Goal: Task Accomplishment & Management: Manage account settings

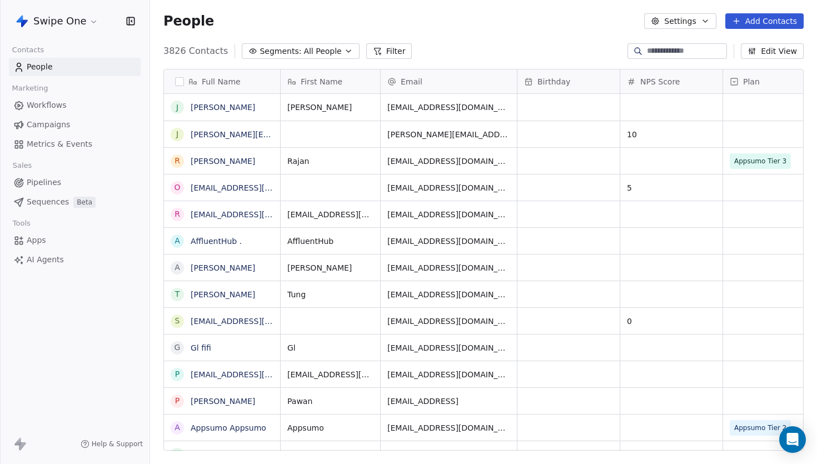
scroll to position [408, 667]
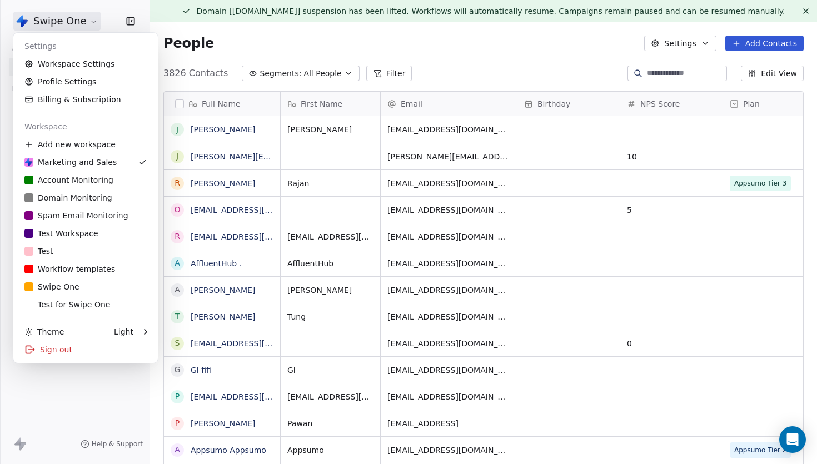
click at [83, 24] on html "Swipe One Contacts People Marketing Workflows Campaigns Metrics & Events Sales …" at bounding box center [408, 232] width 817 height 464
click at [99, 202] on div "D Domain Monitoring" at bounding box center [68, 197] width 88 height 11
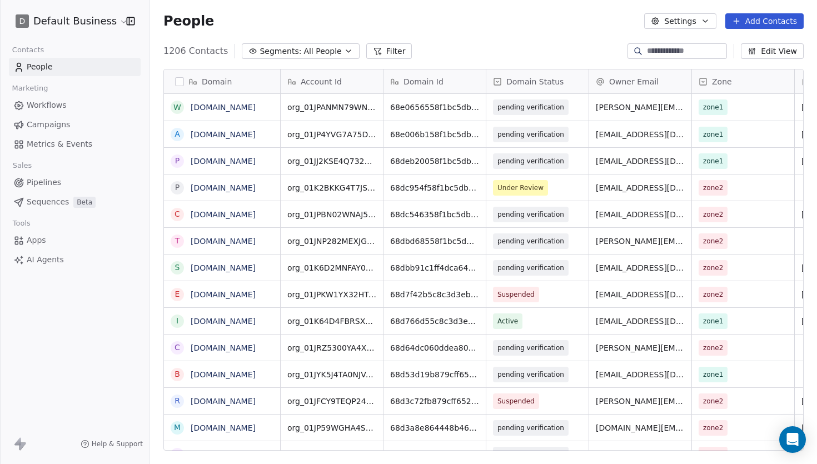
scroll to position [408, 667]
click at [333, 51] on button "Segments: All People" at bounding box center [300, 51] width 117 height 16
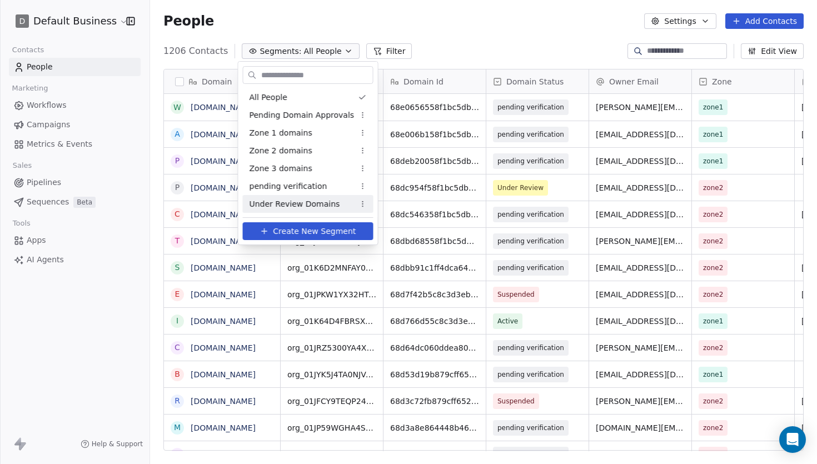
click at [310, 203] on span "Under Review Domains" at bounding box center [295, 205] width 91 height 12
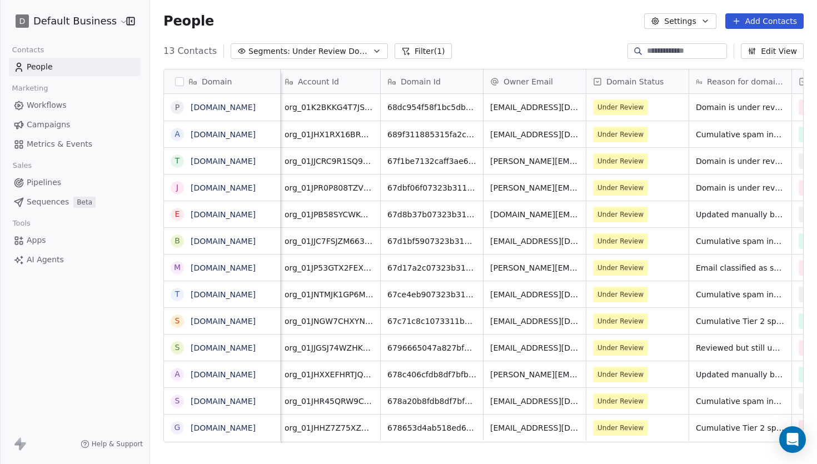
scroll to position [0, 0]
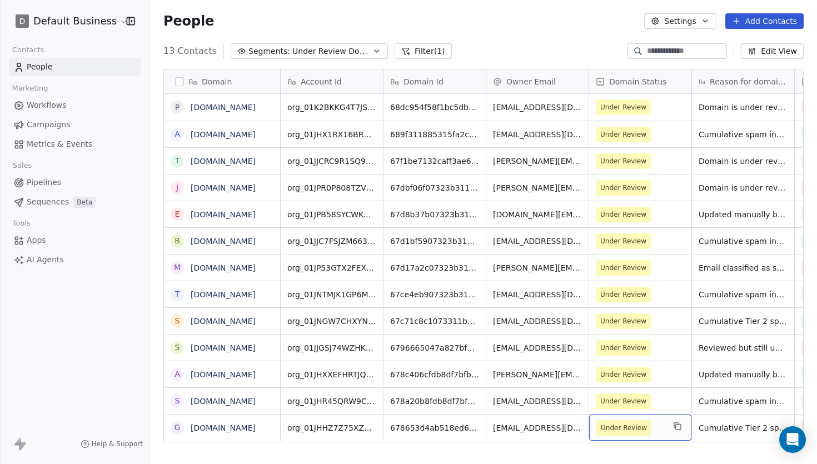
click at [656, 429] on span "Under Review" at bounding box center [631, 428] width 68 height 16
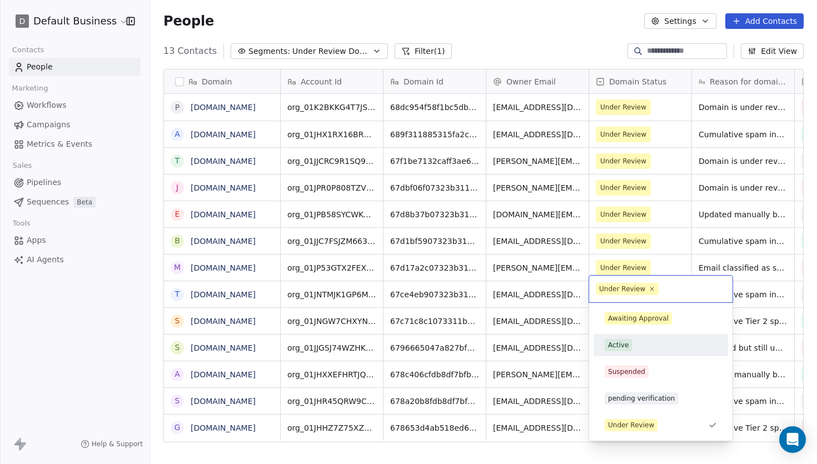
click at [653, 348] on div "Active" at bounding box center [661, 345] width 112 height 12
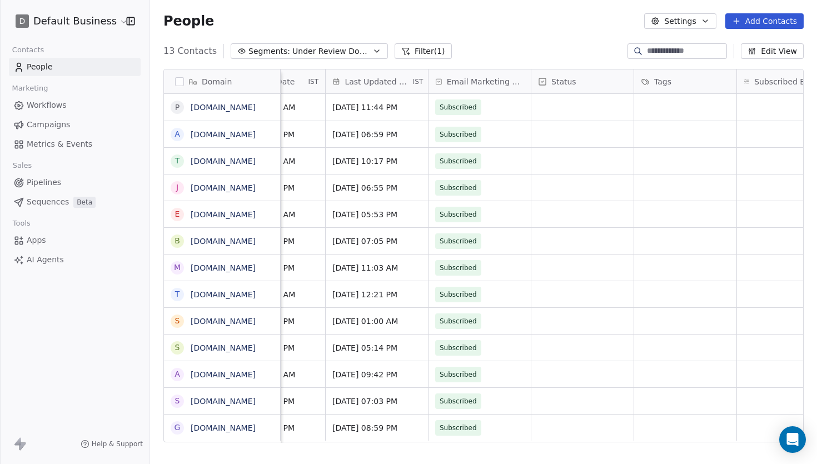
scroll to position [0, 944]
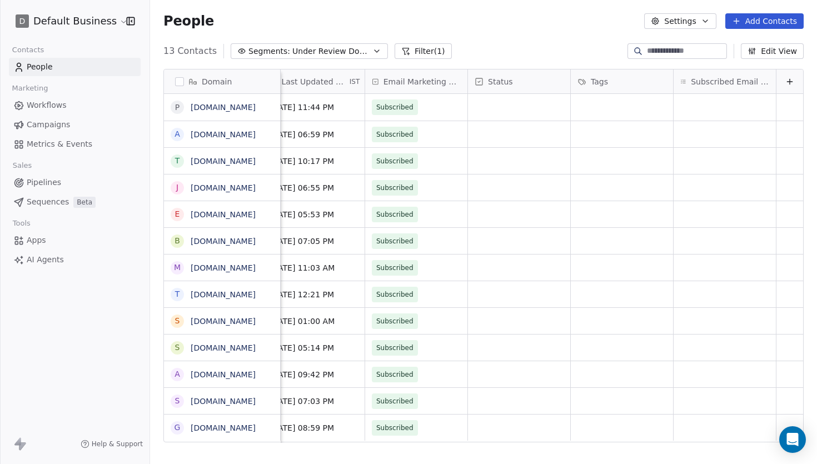
click at [791, 54] on button "Edit View" at bounding box center [772, 51] width 63 height 16
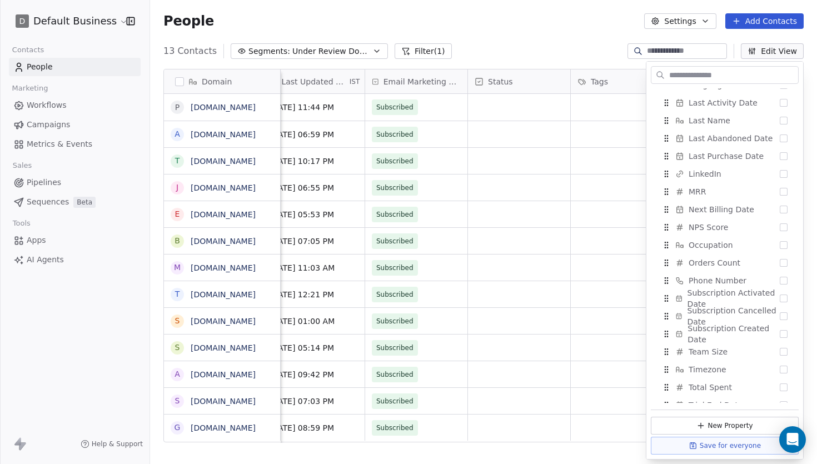
scroll to position [753, 0]
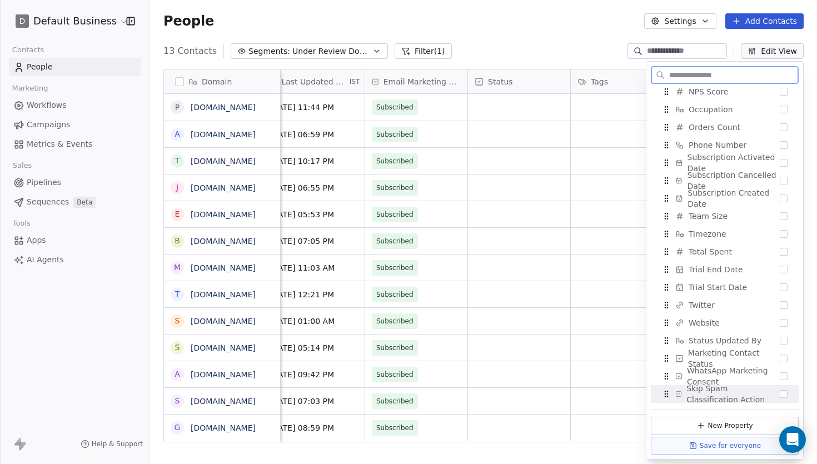
click at [742, 395] on span "Skip Spam Classification Action" at bounding box center [733, 394] width 93 height 22
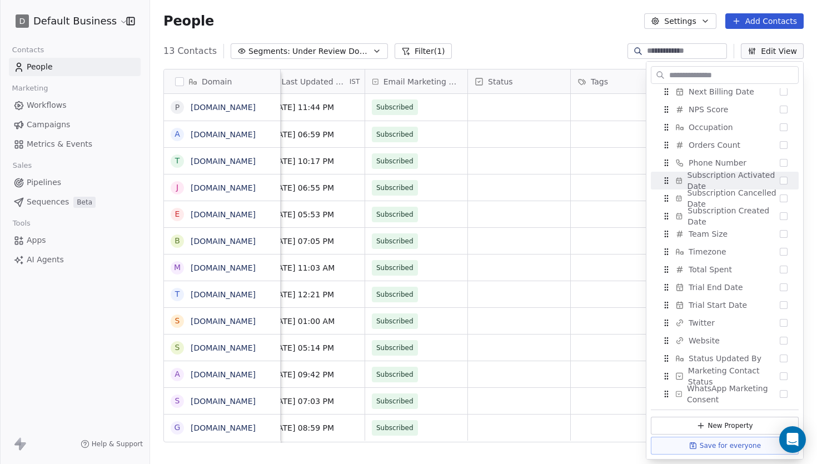
click at [606, 34] on div "People Settings Add Contacts" at bounding box center [483, 21] width 667 height 42
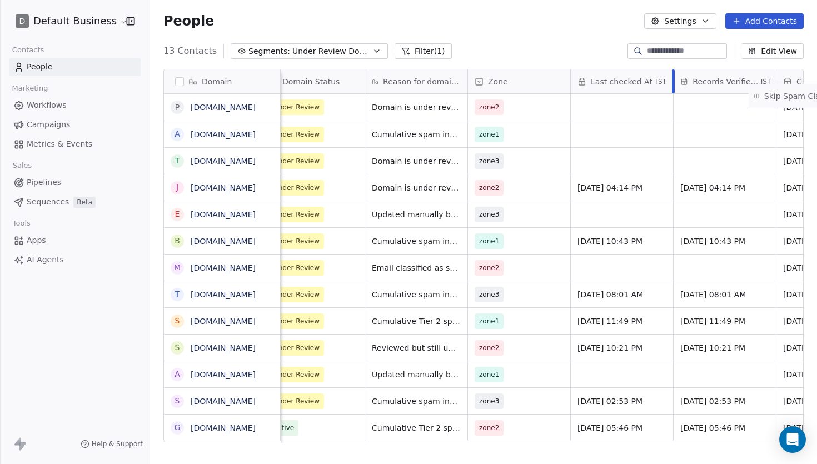
scroll to position [0, 413]
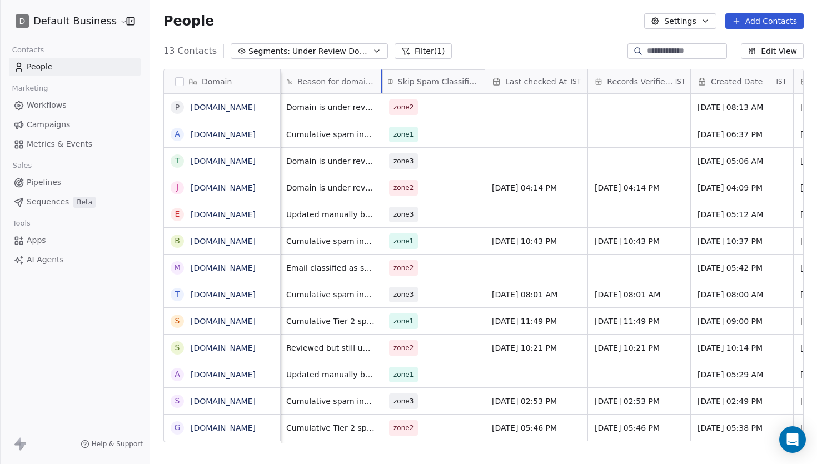
drag, startPoint x: 727, startPoint y: 84, endPoint x: 413, endPoint y: 100, distance: 314.6
click at [413, 100] on div "Domain p [DOMAIN_NAME] a [DOMAIN_NAME] t [DOMAIN_NAME] j [DOMAIN_NAME] e [DOMAI…" at bounding box center [484, 257] width 640 height 374
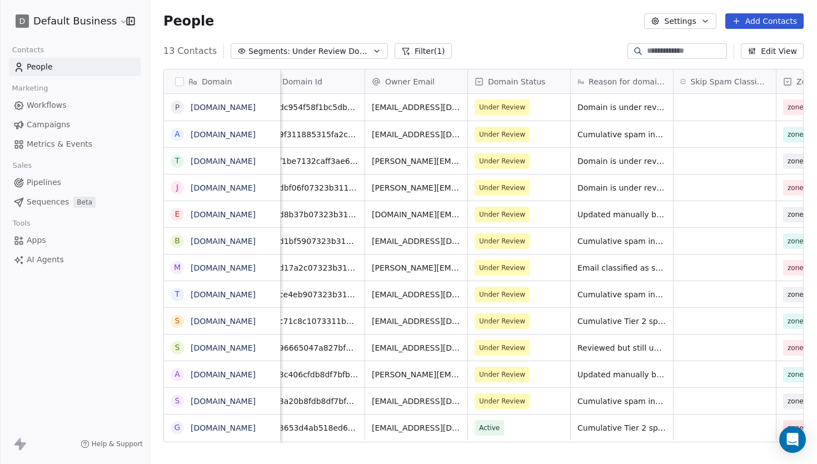
scroll to position [0, 108]
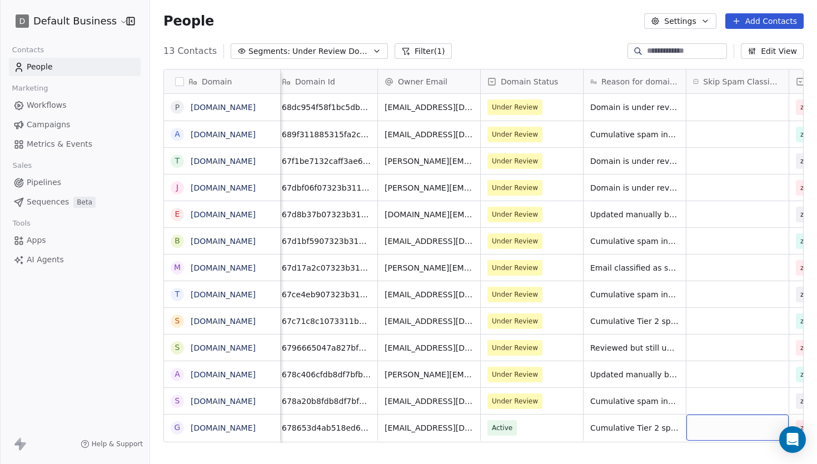
click at [712, 430] on div "grid" at bounding box center [738, 428] width 102 height 26
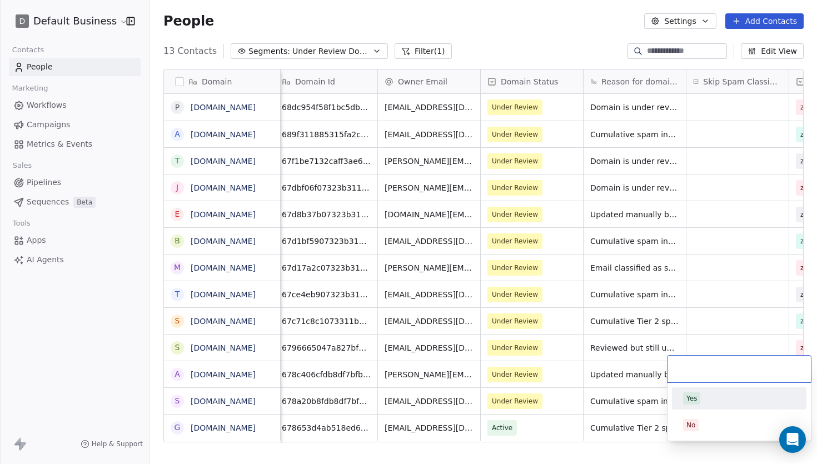
click at [706, 403] on div "Yes" at bounding box center [739, 399] width 112 height 12
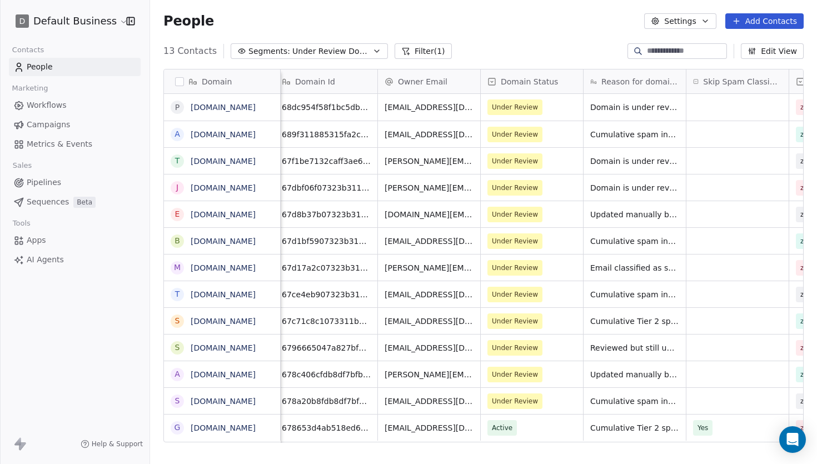
click at [646, 453] on div "Domain p [DOMAIN_NAME] a [DOMAIN_NAME] t [DOMAIN_NAME] j [DOMAIN_NAME] e [DOMAI…" at bounding box center [483, 264] width 667 height 409
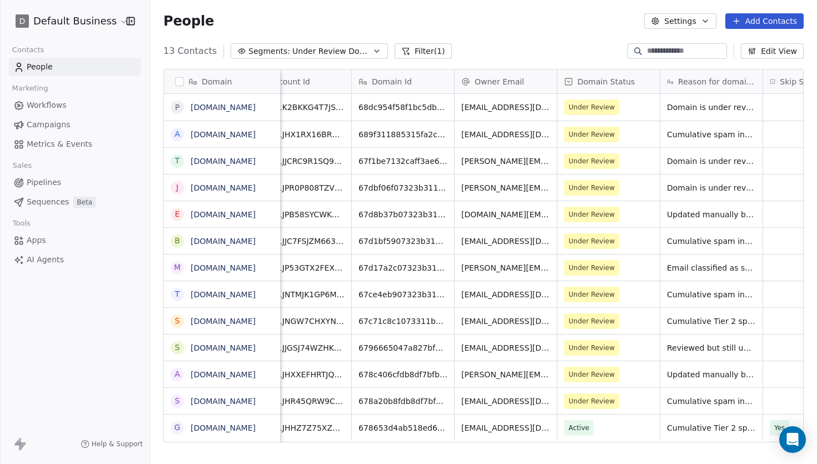
scroll to position [0, 0]
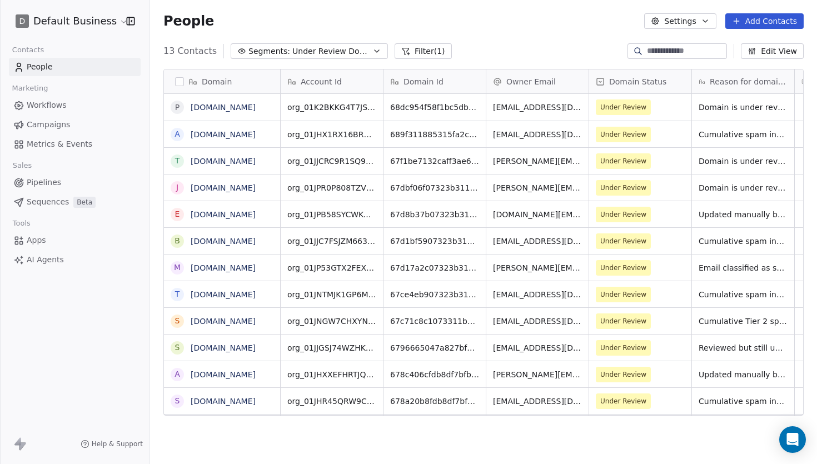
click at [40, 73] on link "People" at bounding box center [75, 67] width 132 height 18
